Goal: Information Seeking & Learning: Learn about a topic

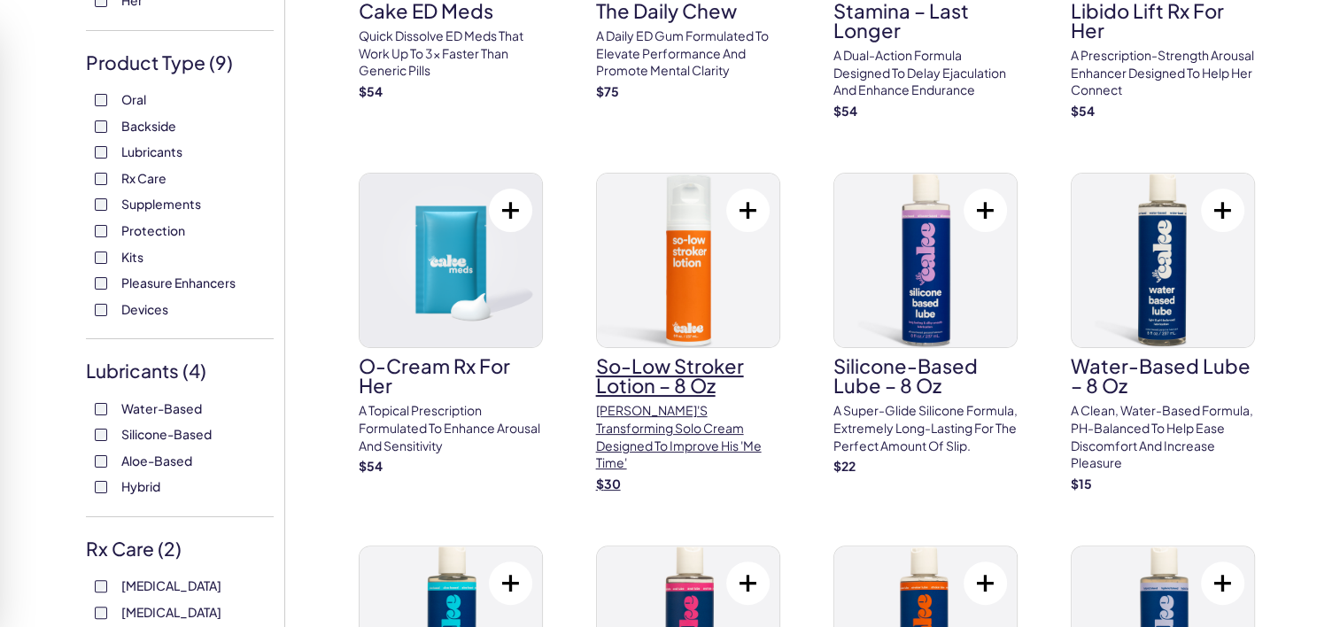
scroll to position [346, 0]
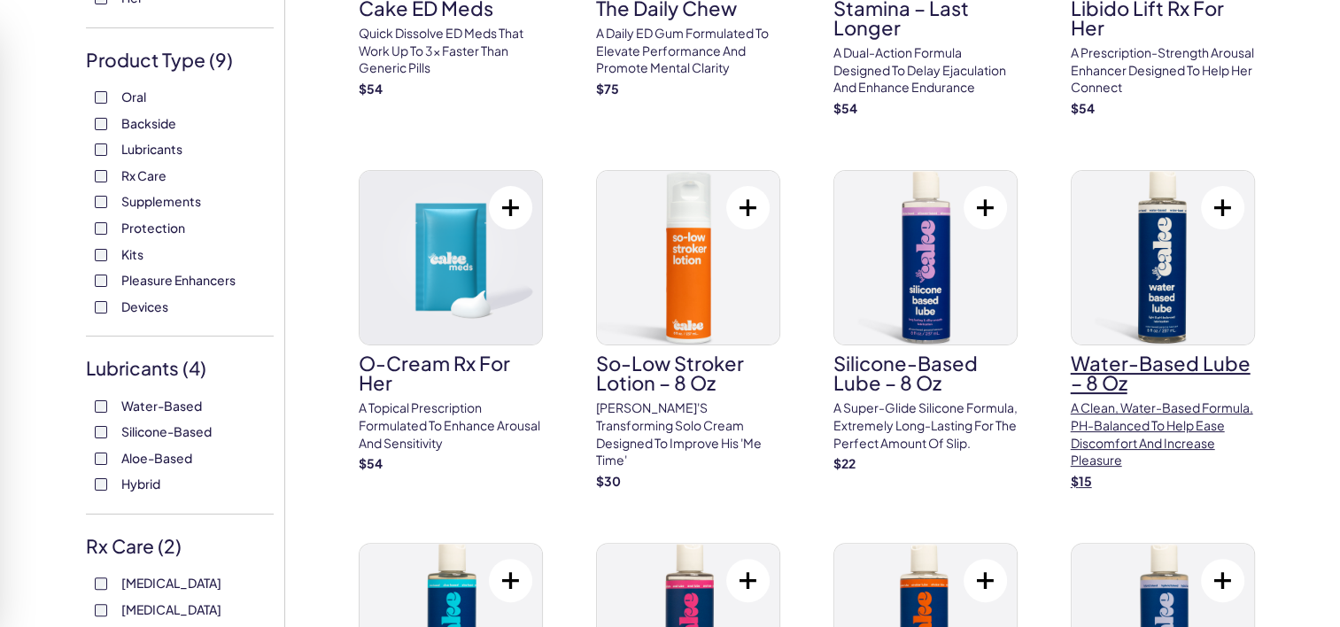
click at [1079, 353] on h3 "Water-Based Lube – 8 oz" at bounding box center [1163, 372] width 184 height 39
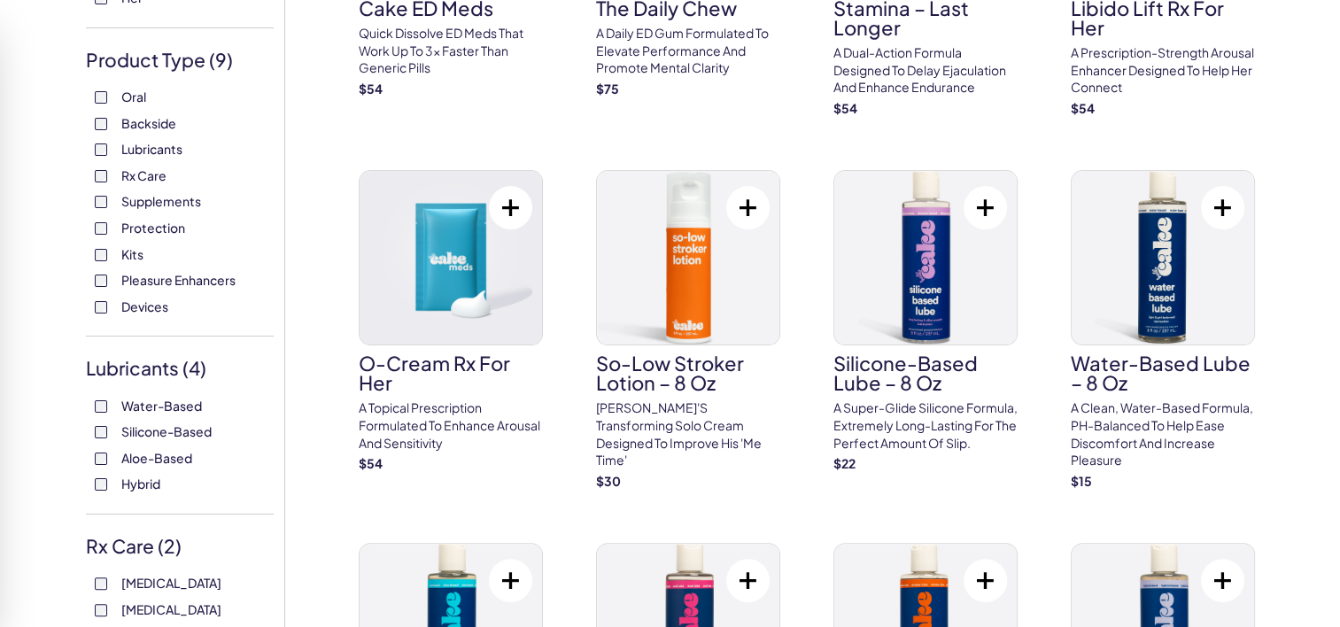
scroll to position [0, 0]
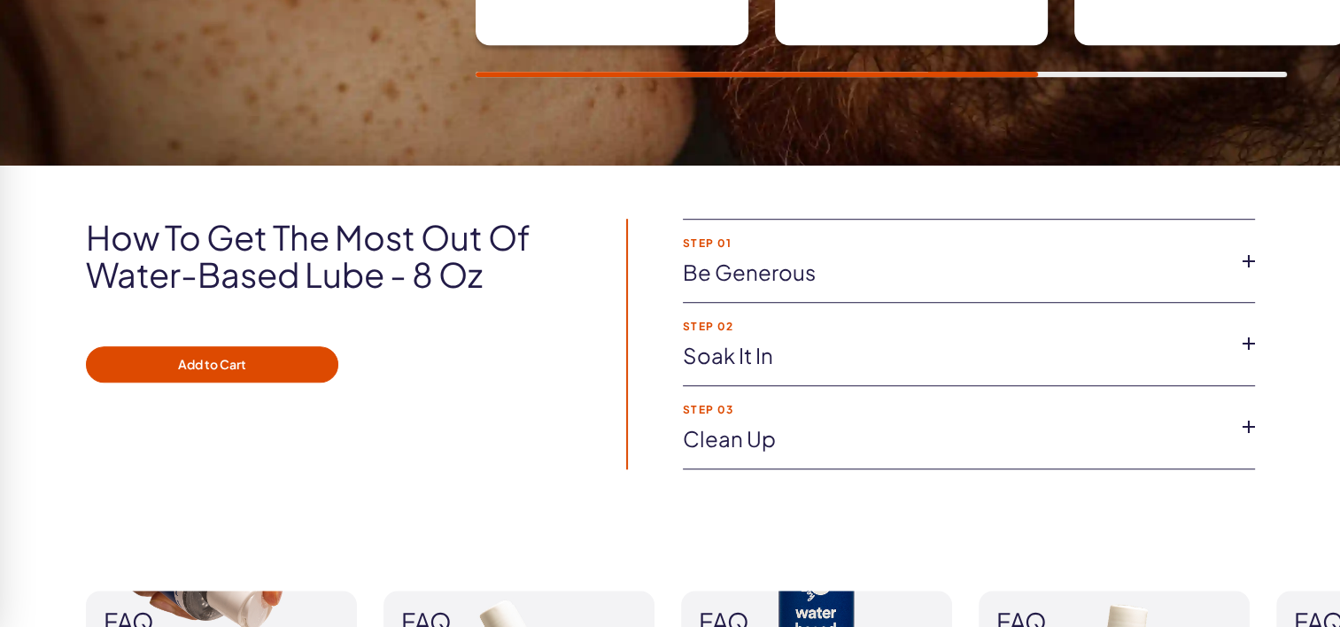
scroll to position [1180, 0]
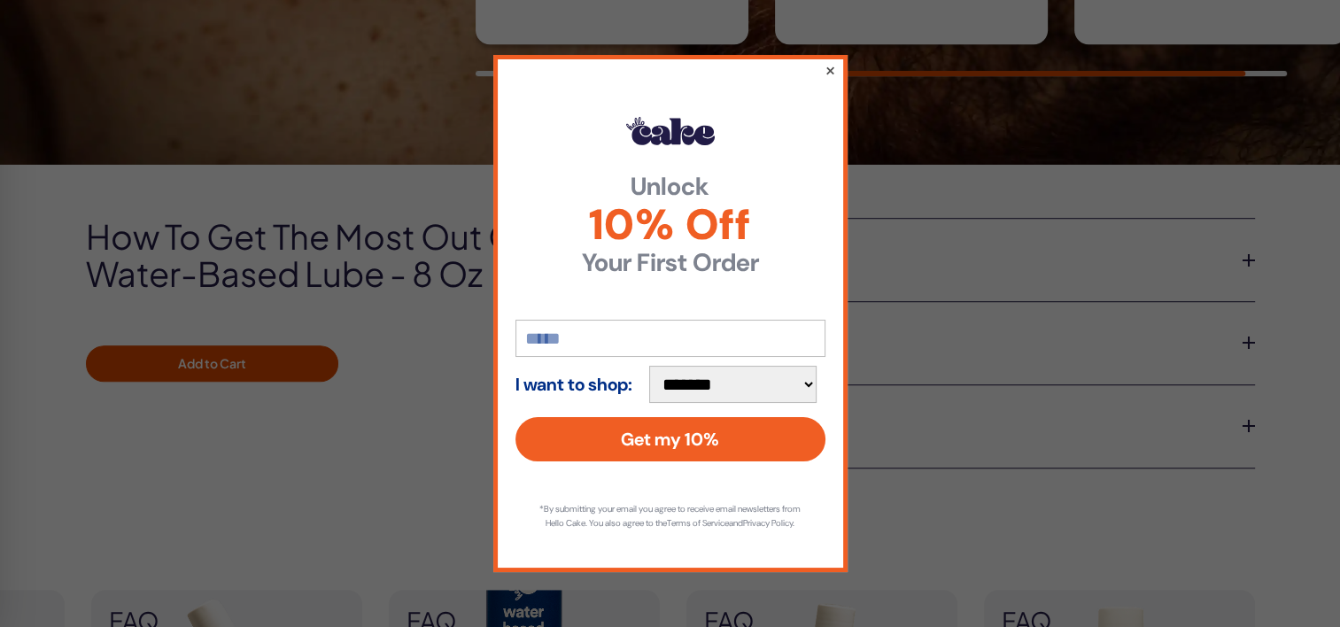
click at [829, 62] on button "×" at bounding box center [830, 69] width 12 height 21
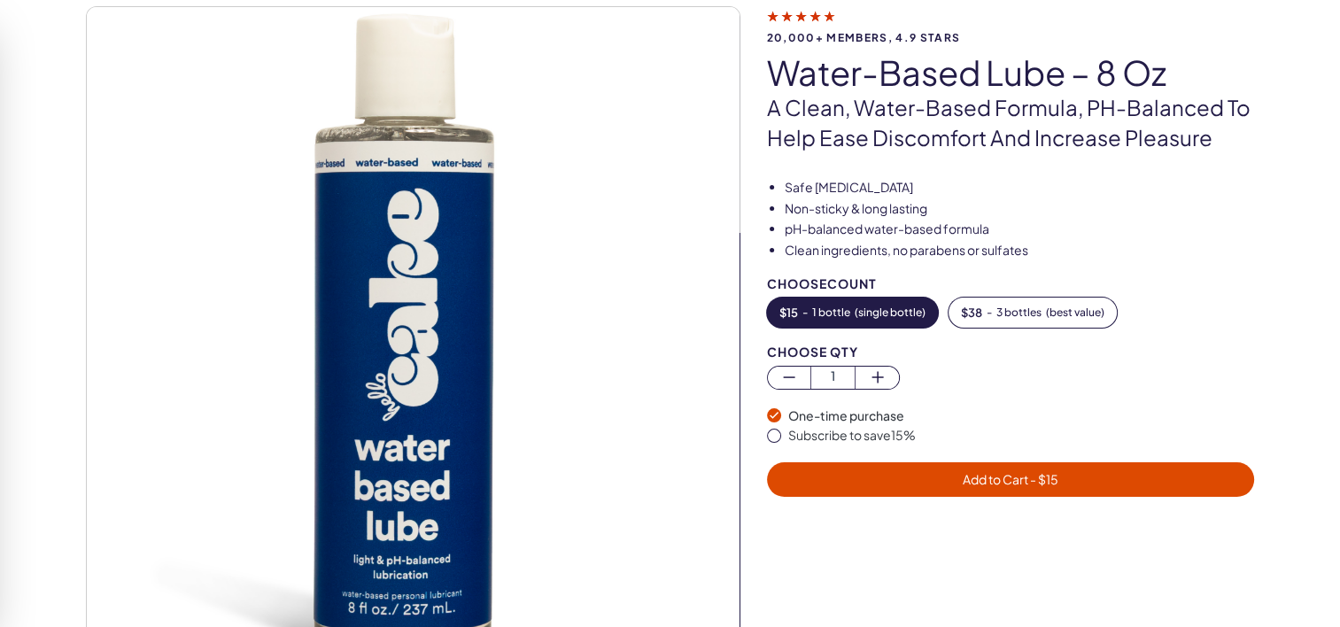
scroll to position [0, 0]
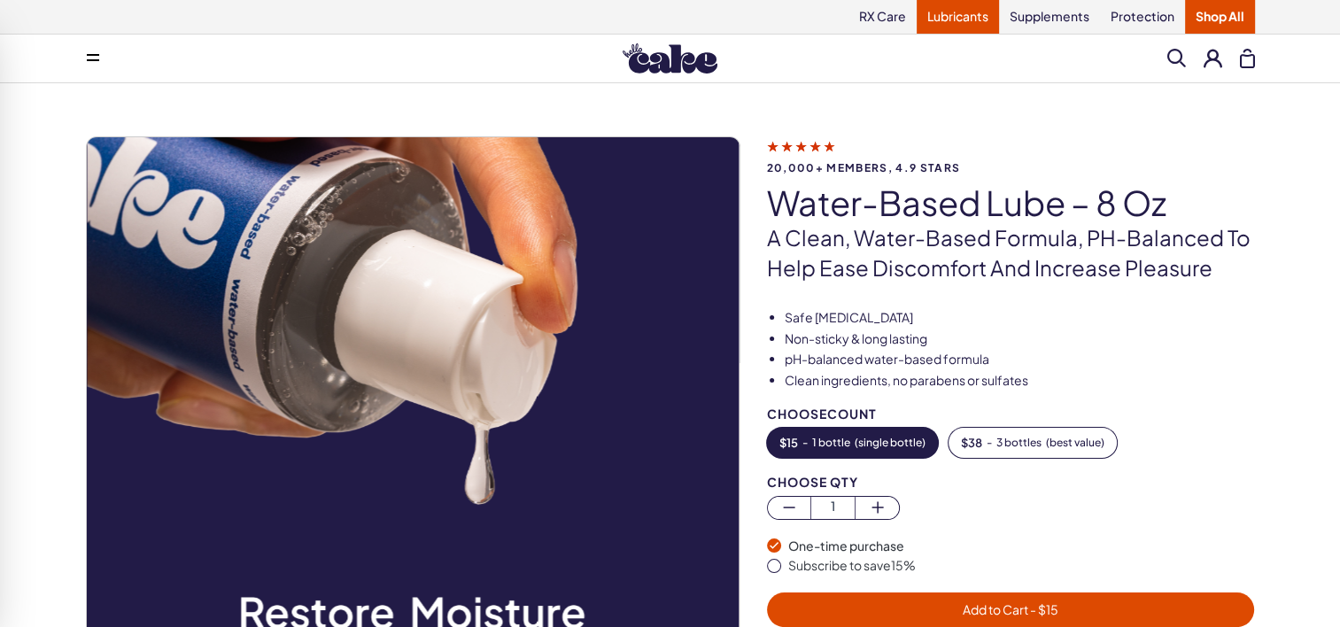
click at [929, 19] on link "Lubricants" at bounding box center [958, 17] width 82 height 34
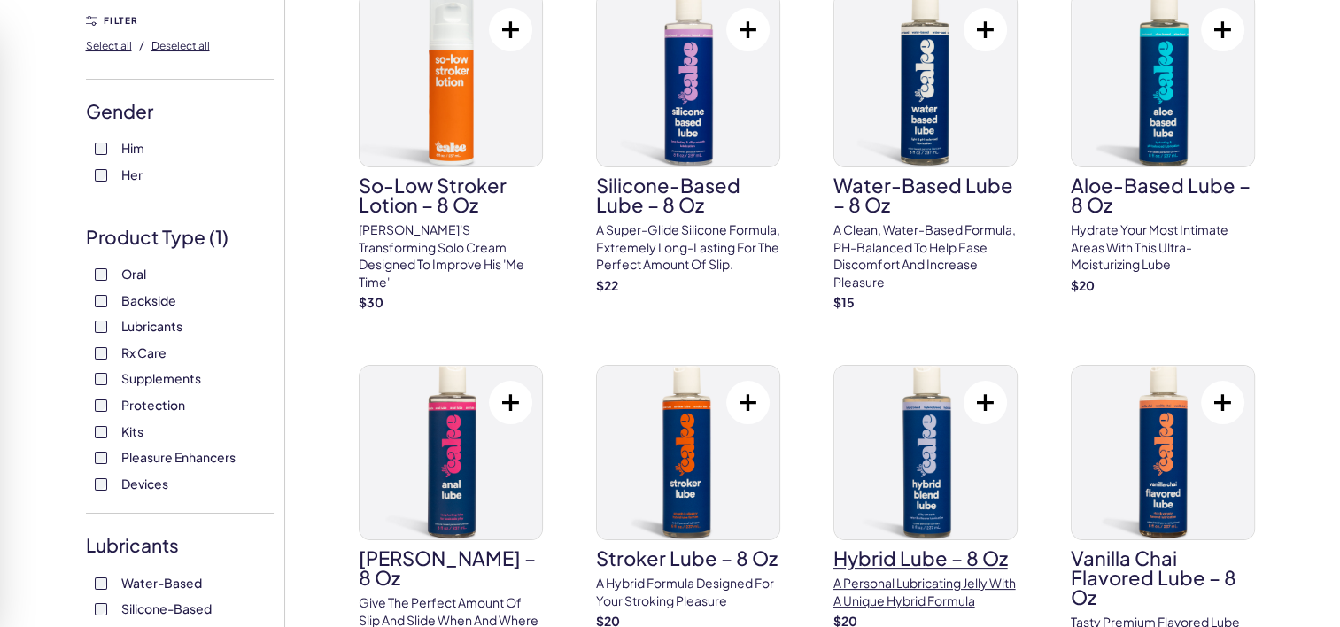
scroll to position [162, 0]
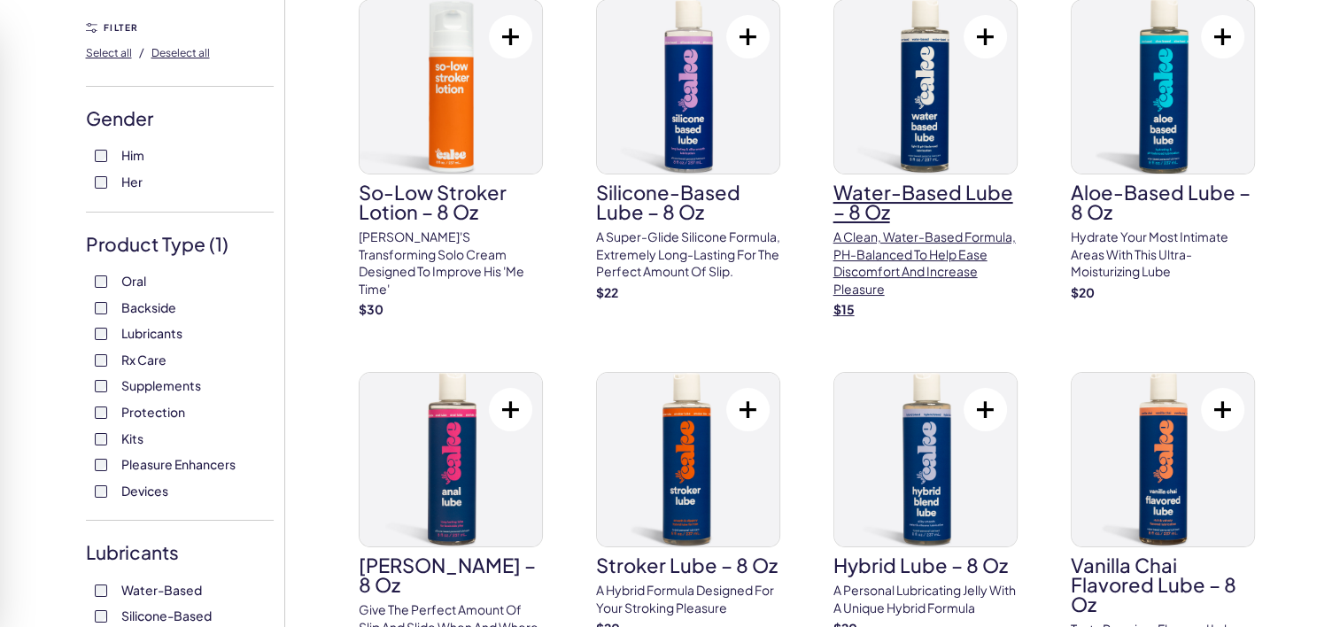
click at [870, 210] on h3 "Water-Based Lube – 8 oz" at bounding box center [925, 201] width 184 height 39
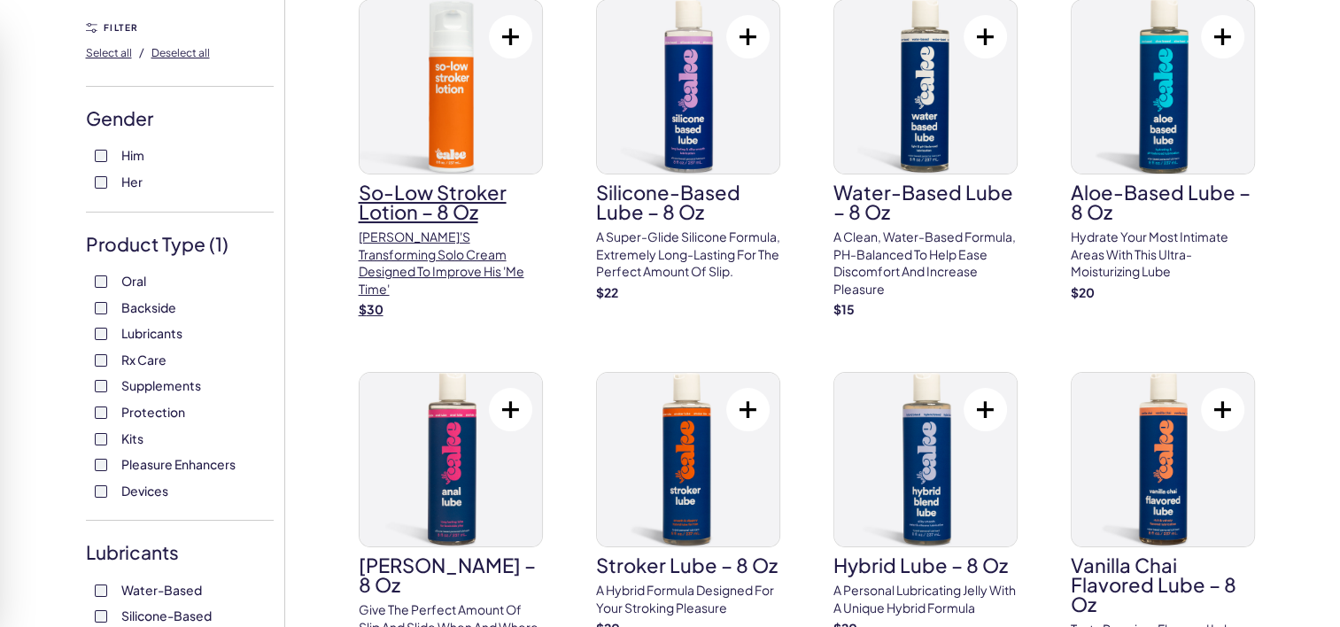
scroll to position [0, 0]
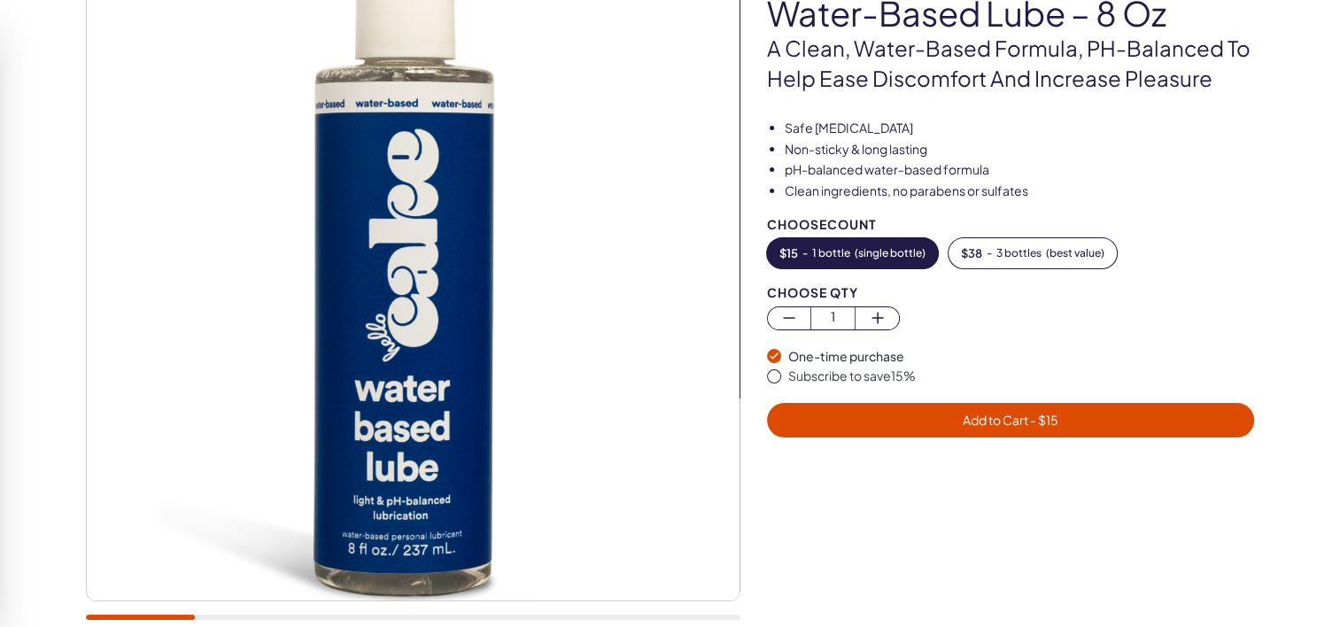
scroll to position [190, 0]
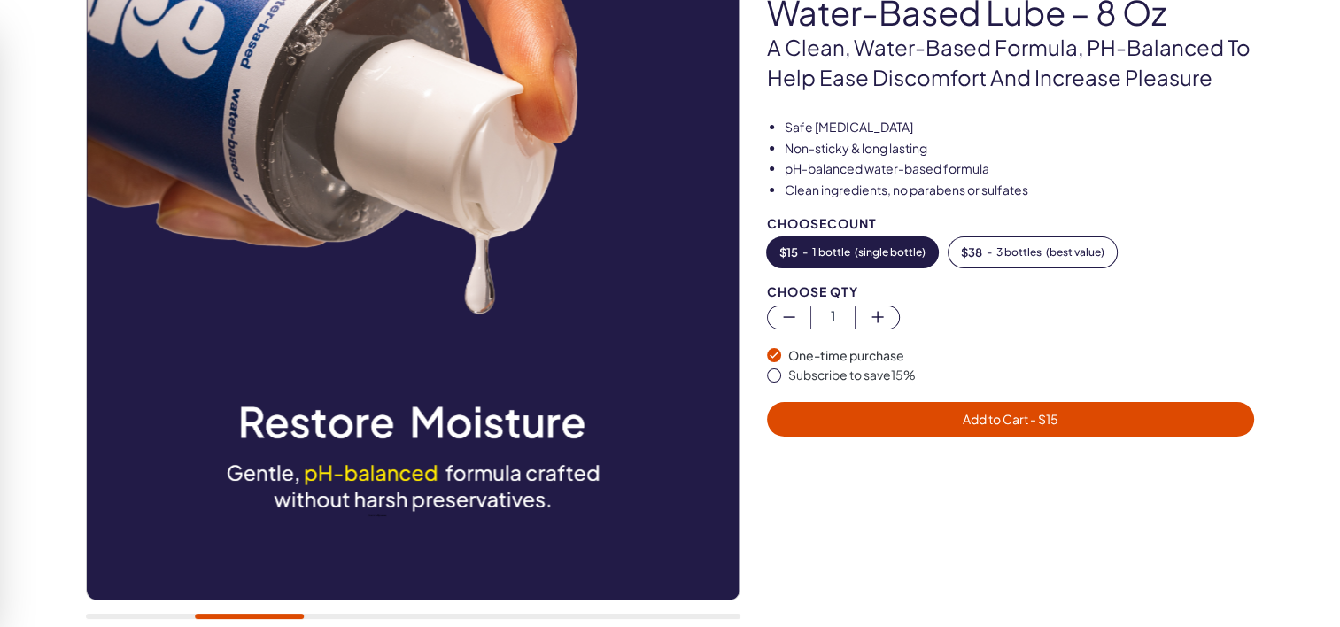
click at [355, 57] on img at bounding box center [412, 273] width 653 height 653
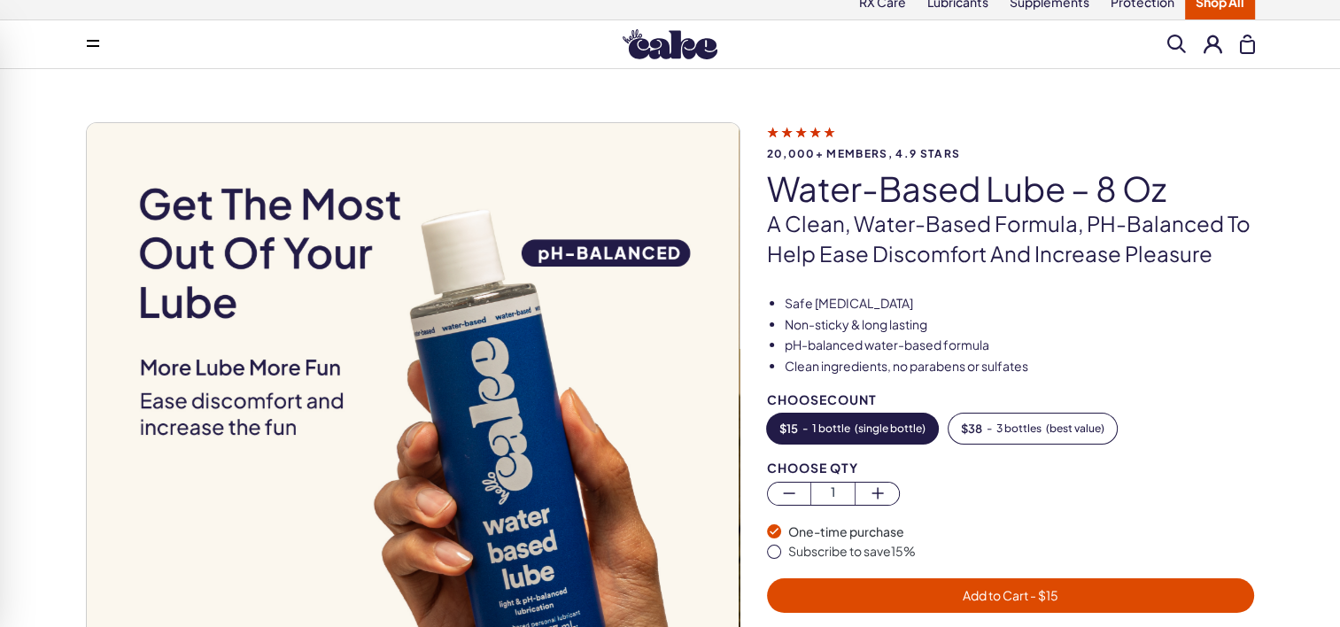
scroll to position [0, 0]
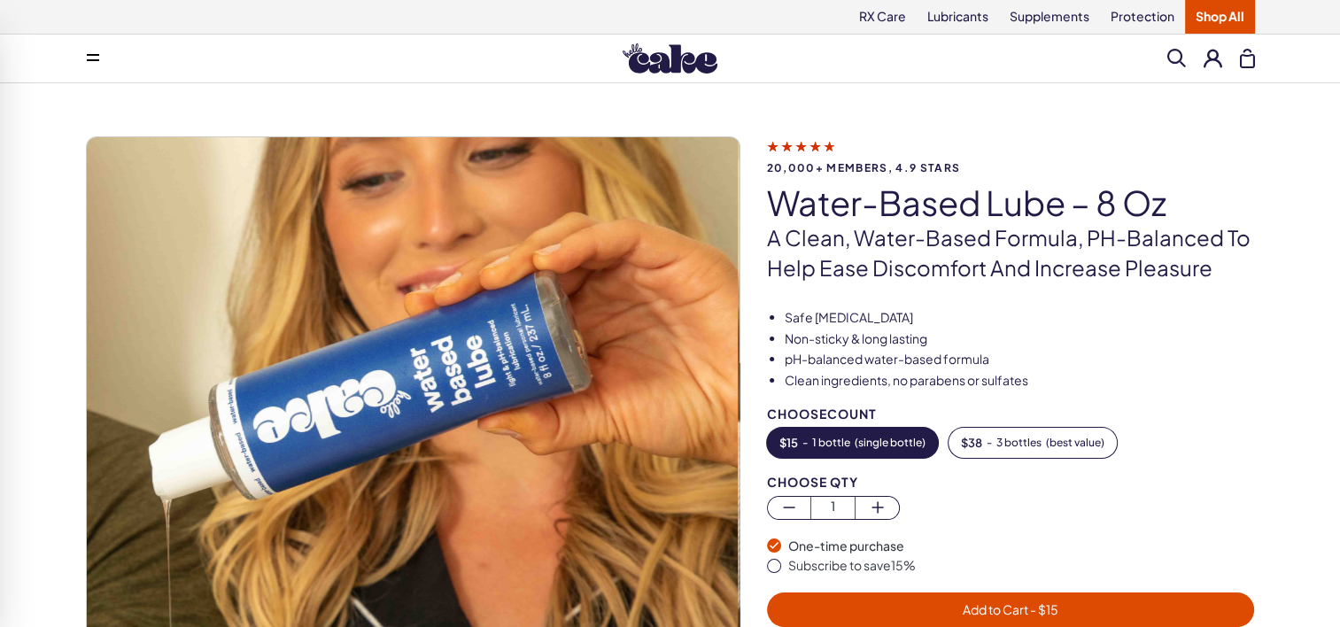
click at [800, 143] on icon at bounding box center [801, 145] width 68 height 19
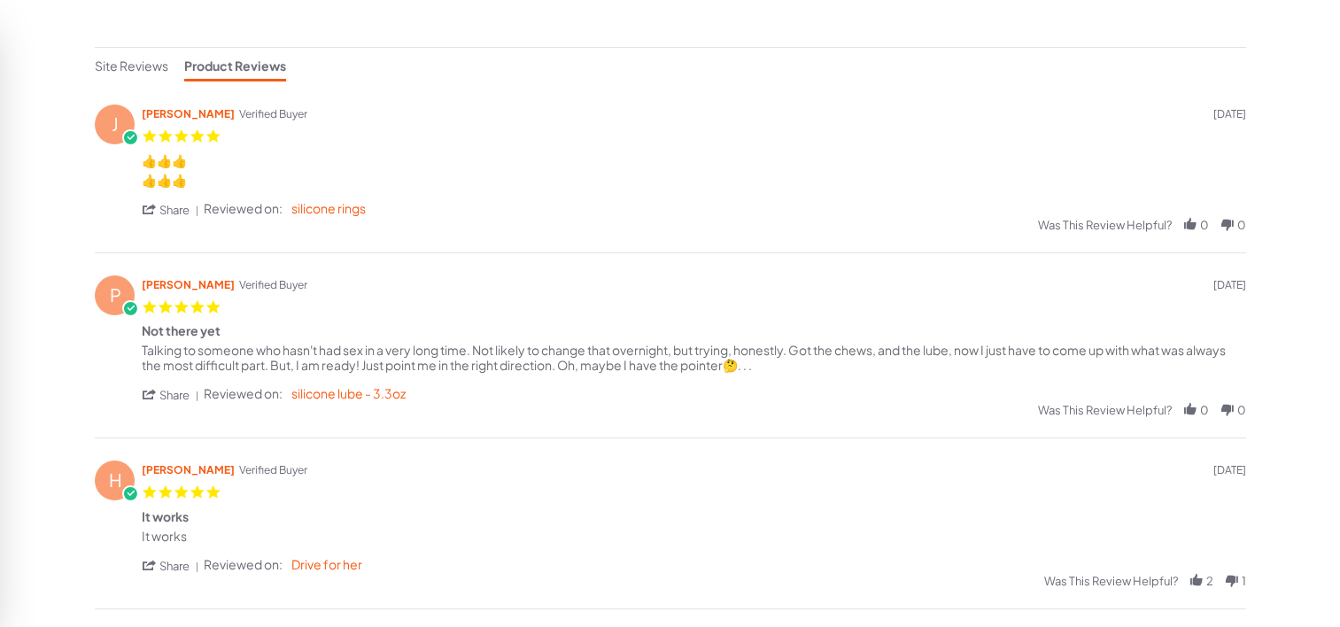
scroll to position [392, 0]
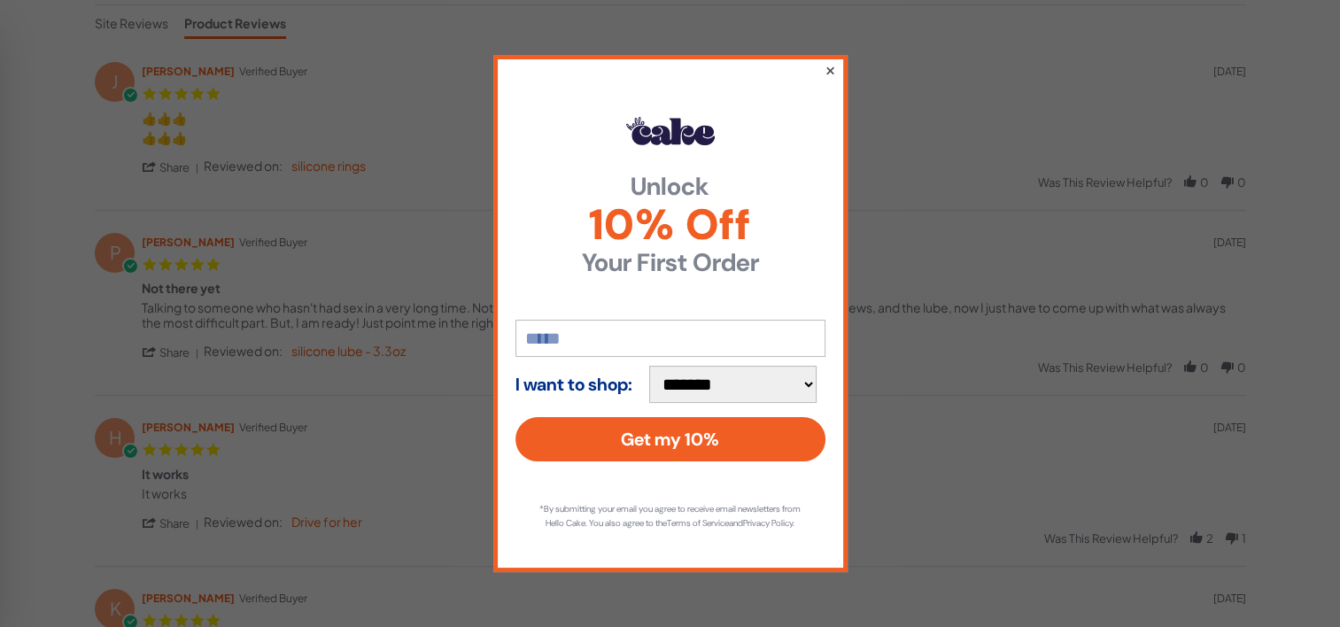
click at [833, 65] on button "×" at bounding box center [830, 69] width 12 height 21
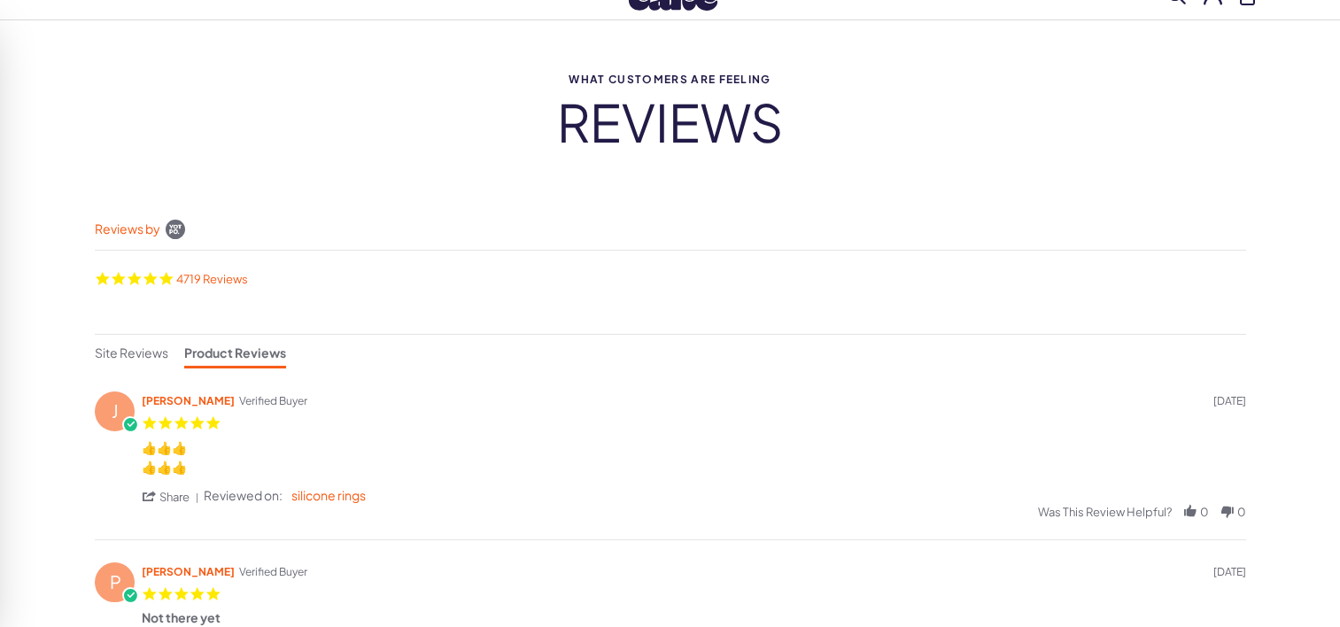
scroll to position [0, 0]
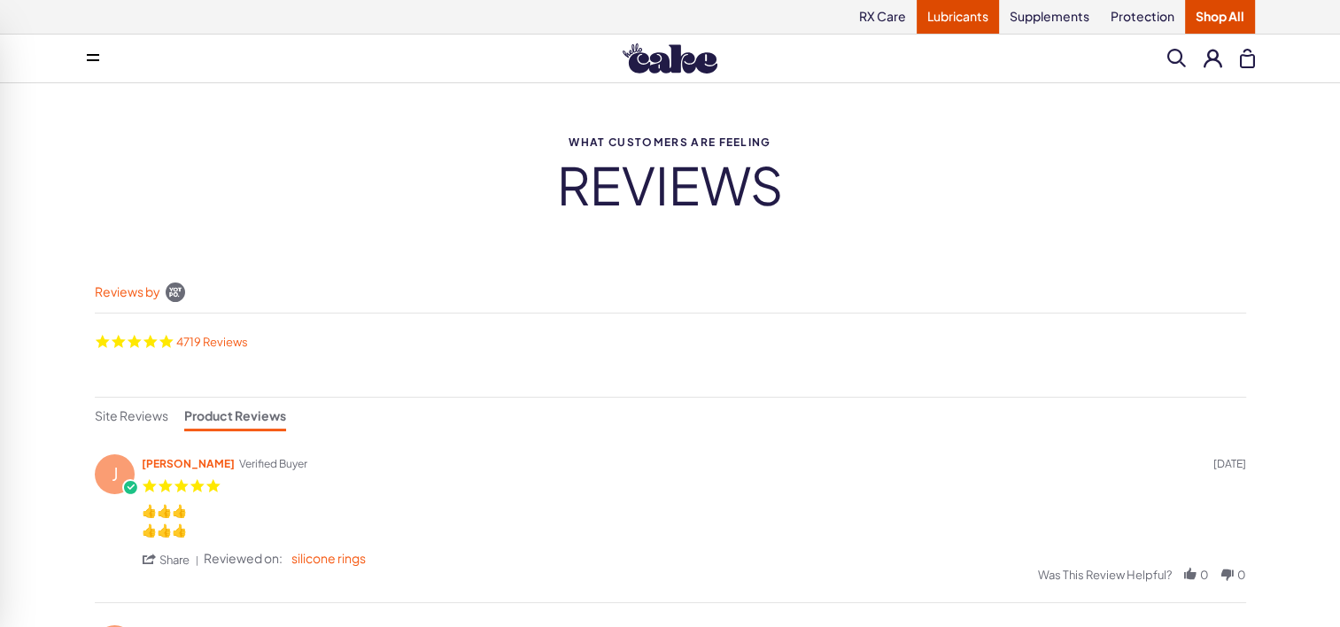
click at [951, 13] on link "Lubricants" at bounding box center [958, 17] width 82 height 34
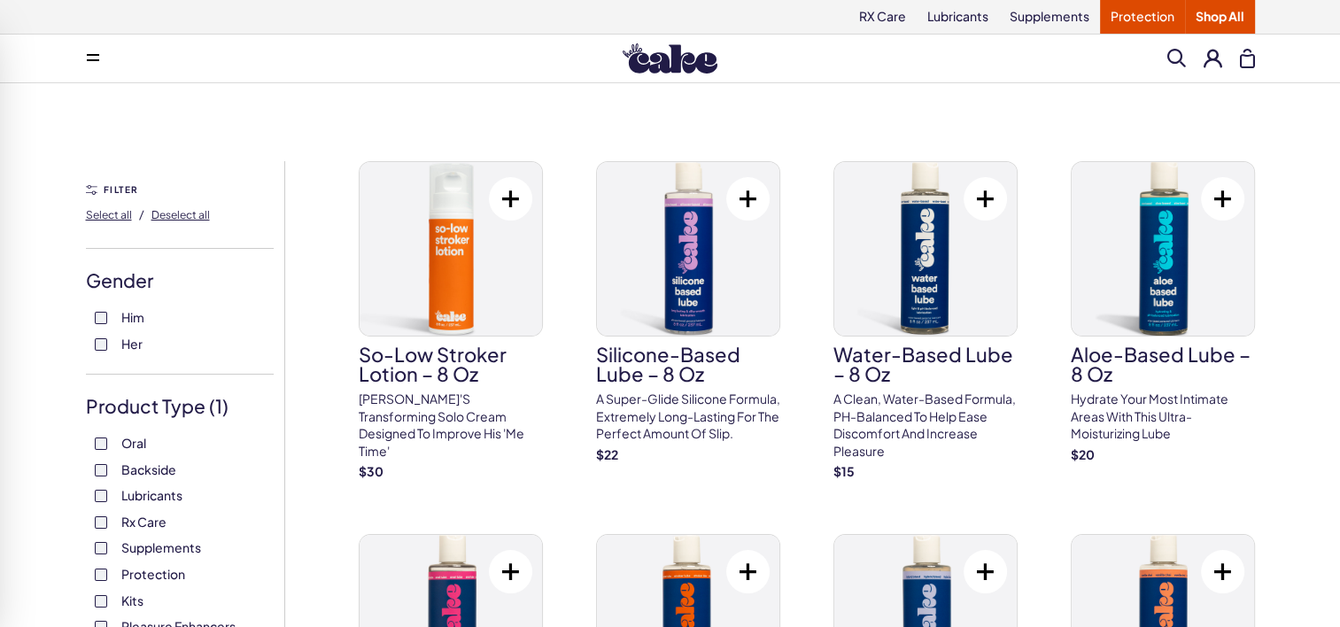
click at [1131, 20] on link "Protection" at bounding box center [1142, 17] width 85 height 34
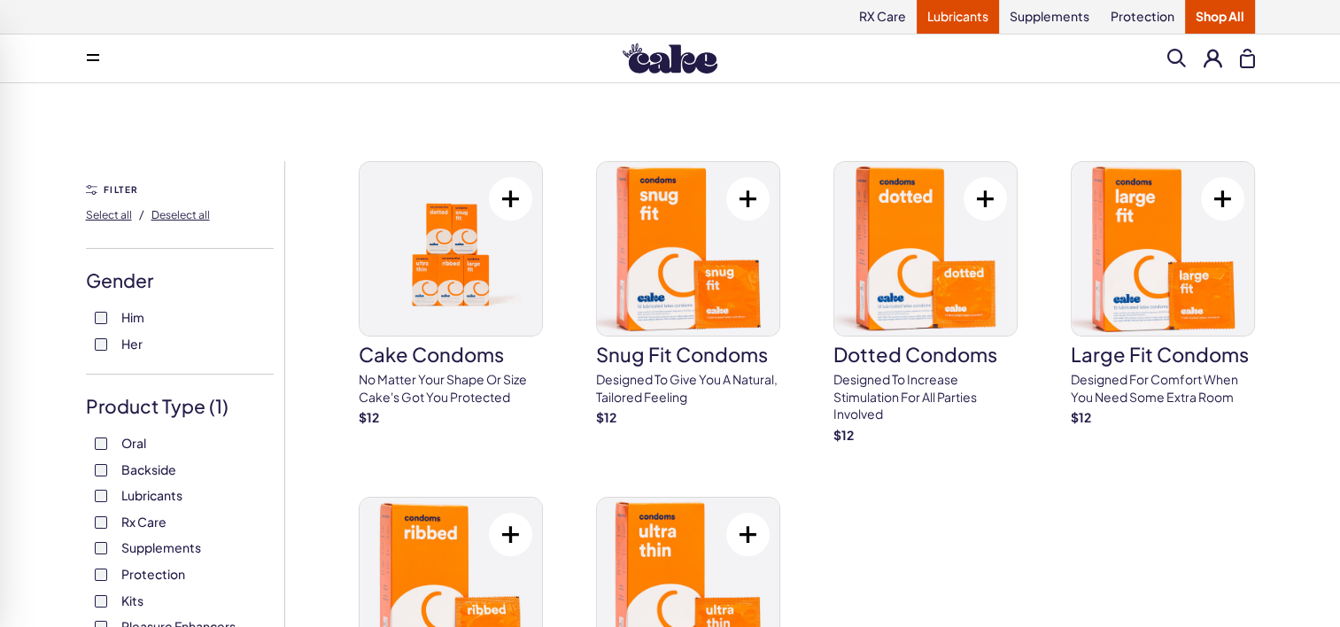
click at [988, 14] on link "Lubricants" at bounding box center [958, 17] width 82 height 34
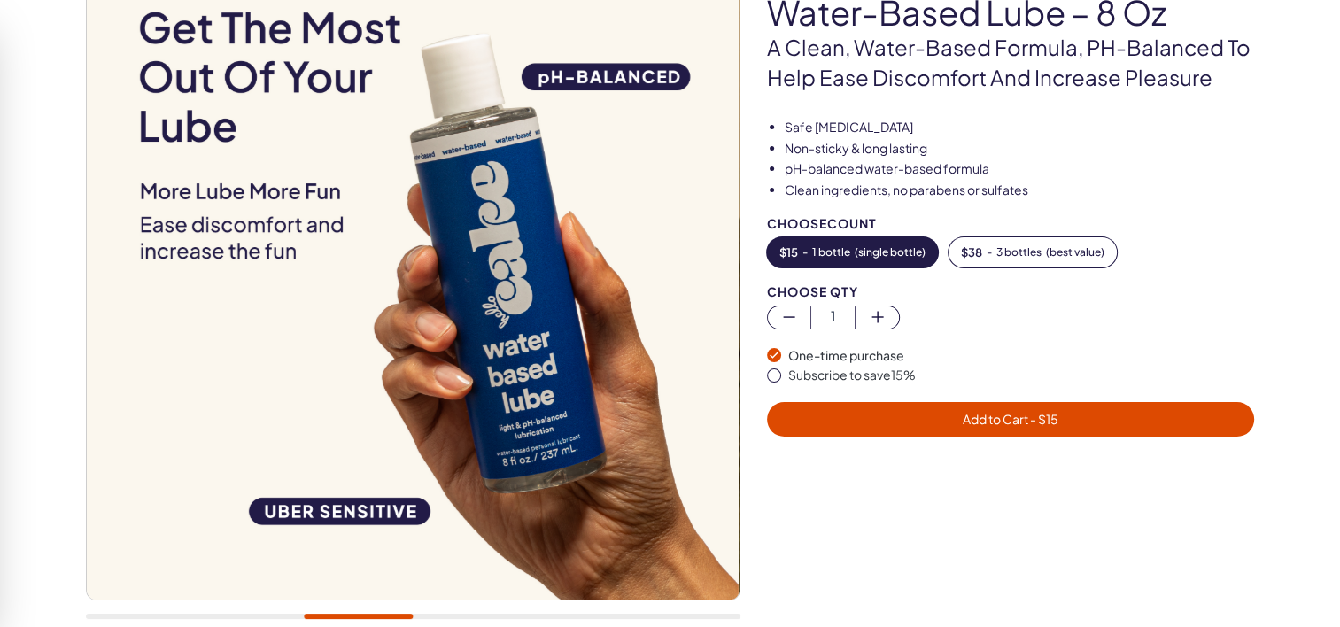
scroll to position [191, 0]
